Goal: Use online tool/utility: Utilize a website feature to perform a specific function

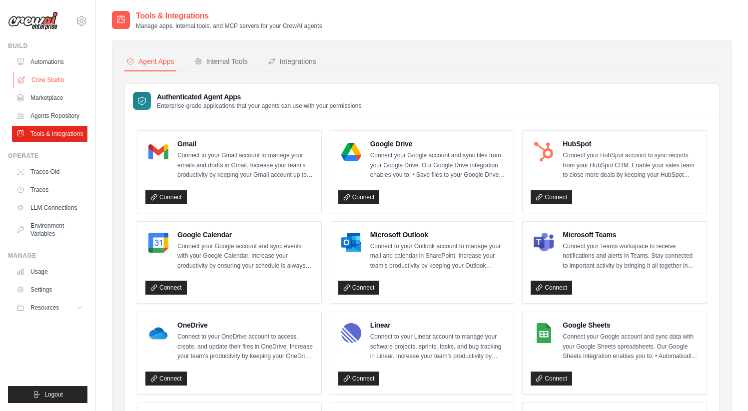
click at [52, 80] on link "Crew Studio" at bounding box center [50, 80] width 75 height 16
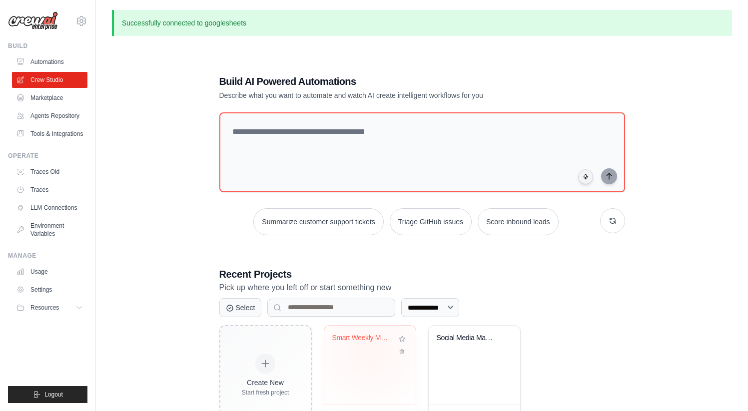
click at [370, 351] on div "Smart Weekly Meal Planner" at bounding box center [369, 345] width 75 height 23
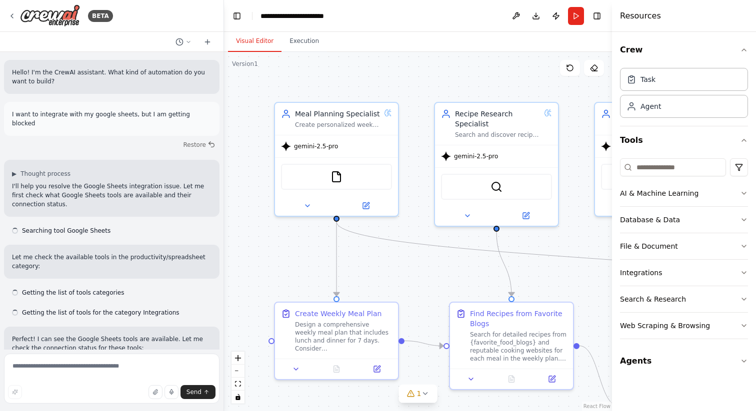
scroll to position [2844, 0]
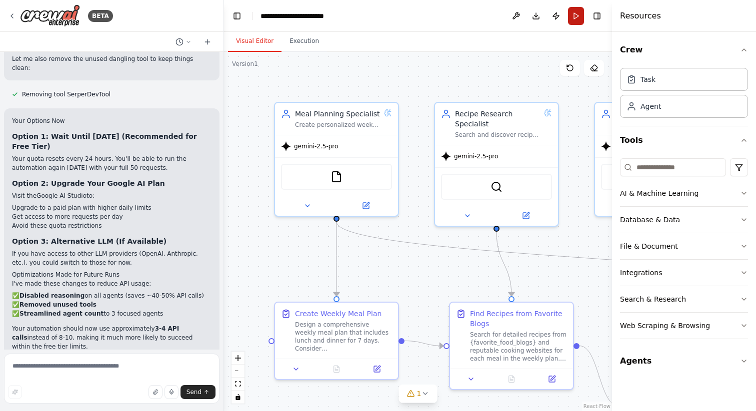
click at [573, 17] on button "Run" at bounding box center [576, 16] width 16 height 18
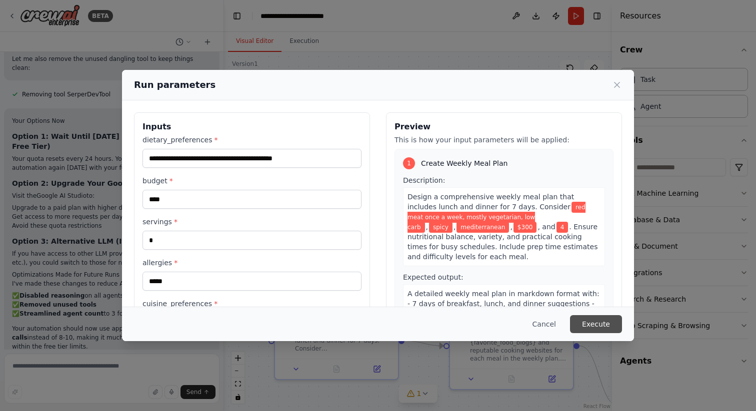
click at [589, 327] on button "Execute" at bounding box center [596, 324] width 52 height 18
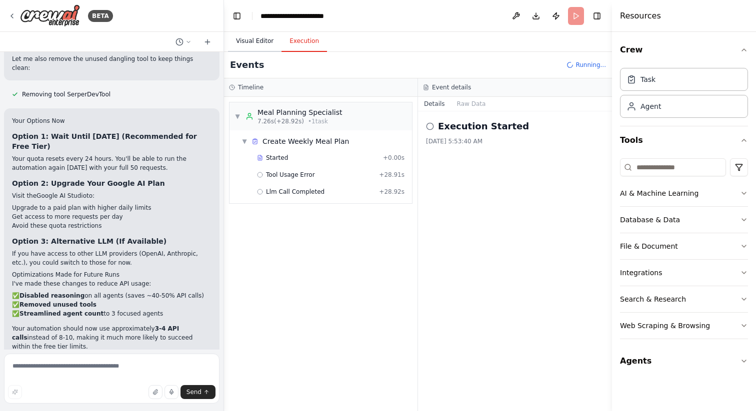
click at [263, 38] on button "Visual Editor" at bounding box center [254, 41] width 53 height 21
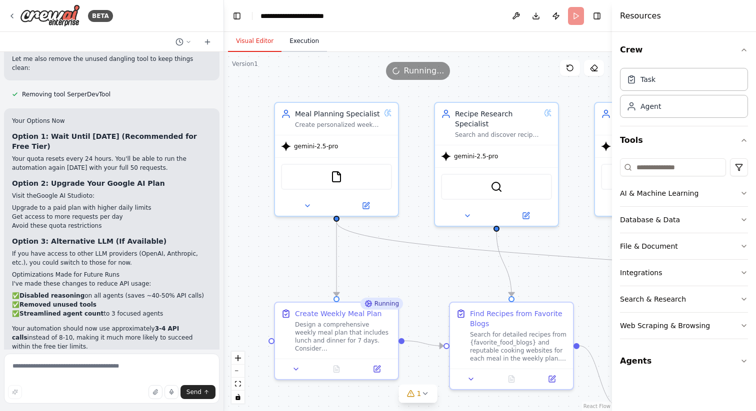
click at [311, 42] on button "Execution" at bounding box center [303, 41] width 45 height 21
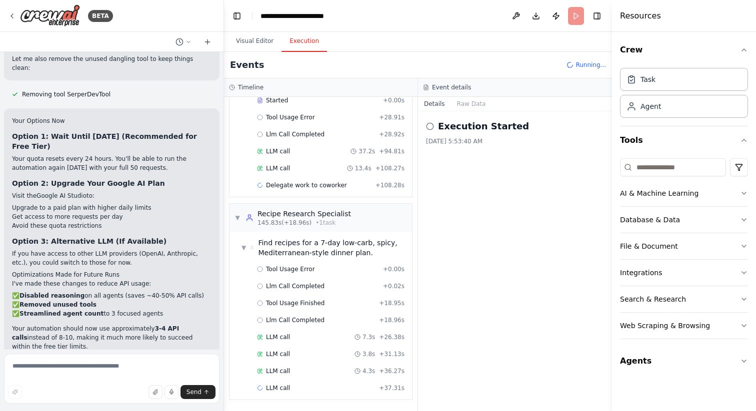
scroll to position [74, 0]
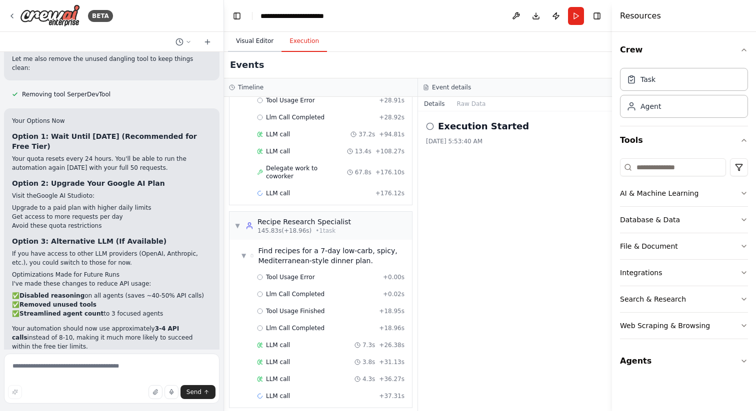
click at [262, 43] on button "Visual Editor" at bounding box center [254, 41] width 53 height 21
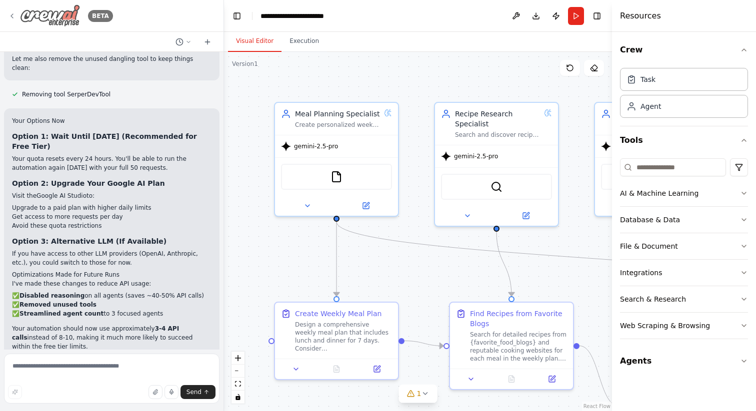
click at [14, 14] on icon at bounding box center [12, 16] width 8 height 8
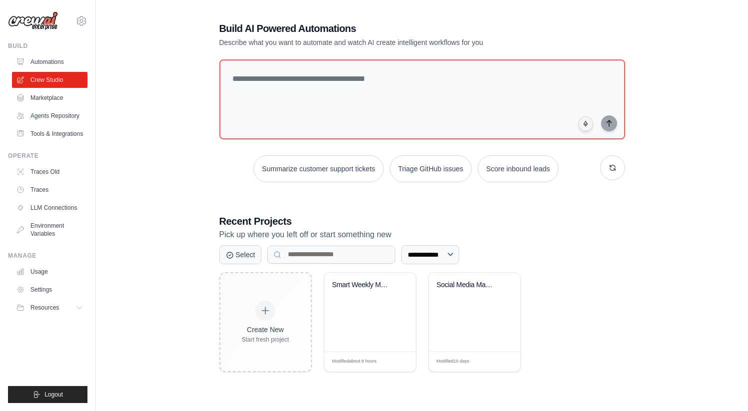
scroll to position [54, 0]
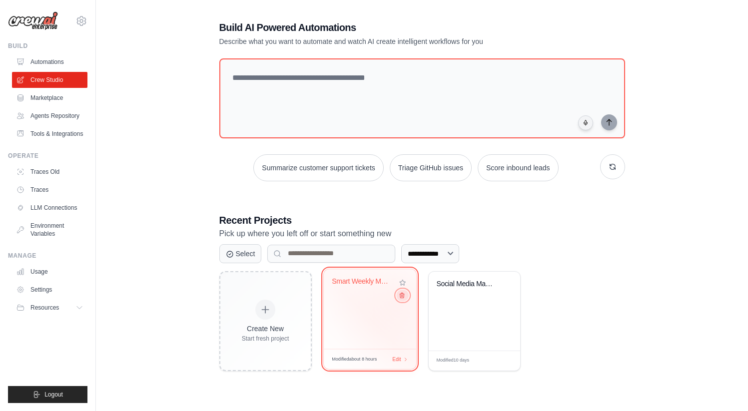
click at [403, 300] on button at bounding box center [402, 295] width 12 height 11
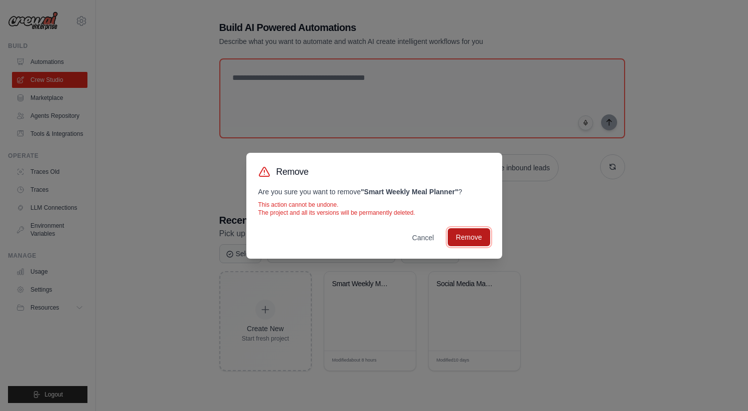
click at [457, 241] on button "Remove" at bounding box center [469, 237] width 42 height 18
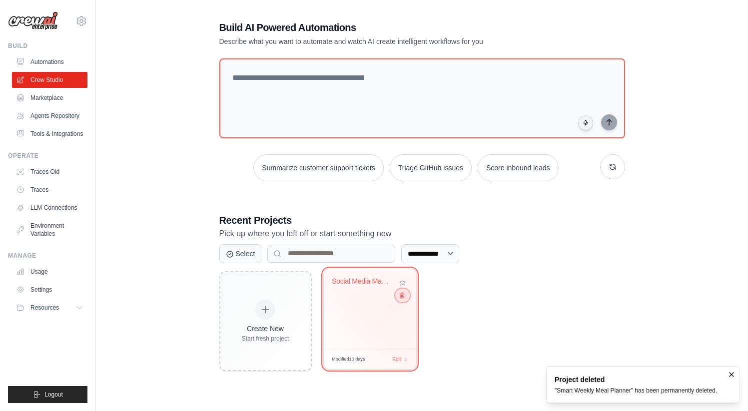
click at [403, 299] on button at bounding box center [402, 295] width 12 height 11
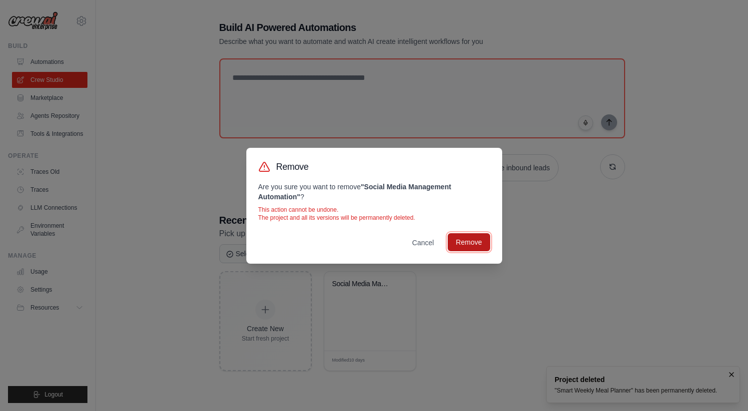
click at [476, 245] on button "Remove" at bounding box center [469, 242] width 42 height 18
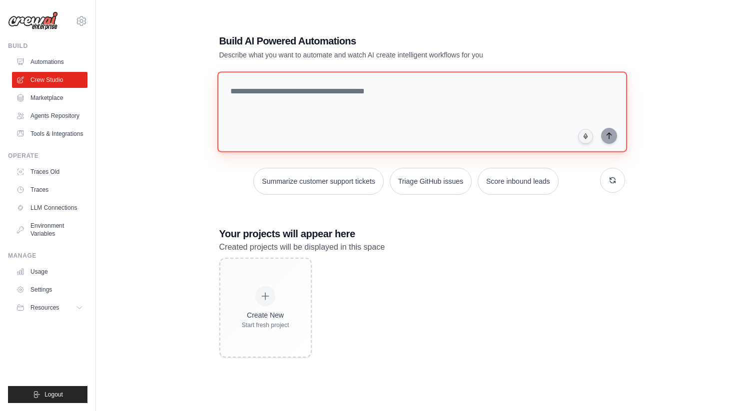
click at [434, 101] on textarea at bounding box center [422, 111] width 410 height 81
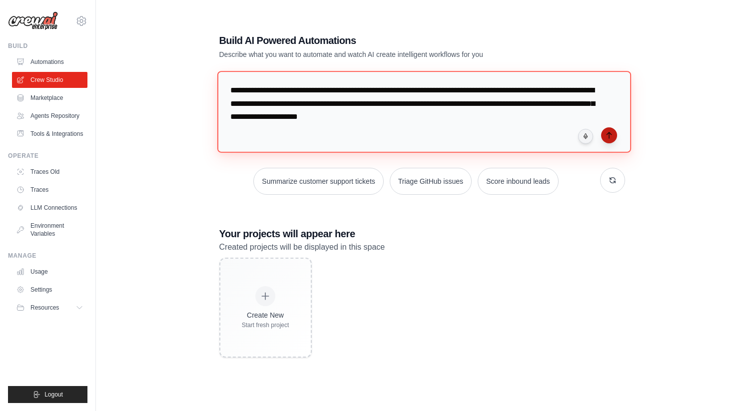
type textarea "**********"
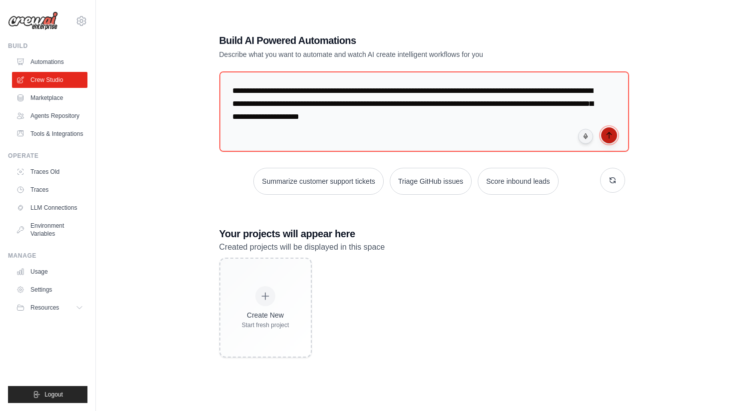
click at [610, 134] on icon "submit" at bounding box center [609, 135] width 8 height 8
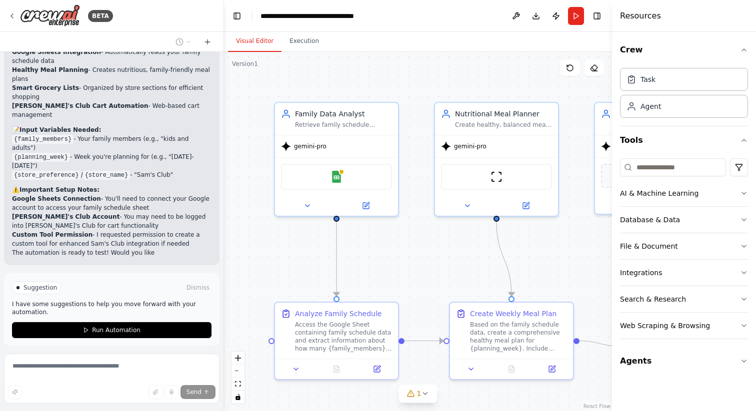
scroll to position [1274, 0]
